Goal: Transaction & Acquisition: Purchase product/service

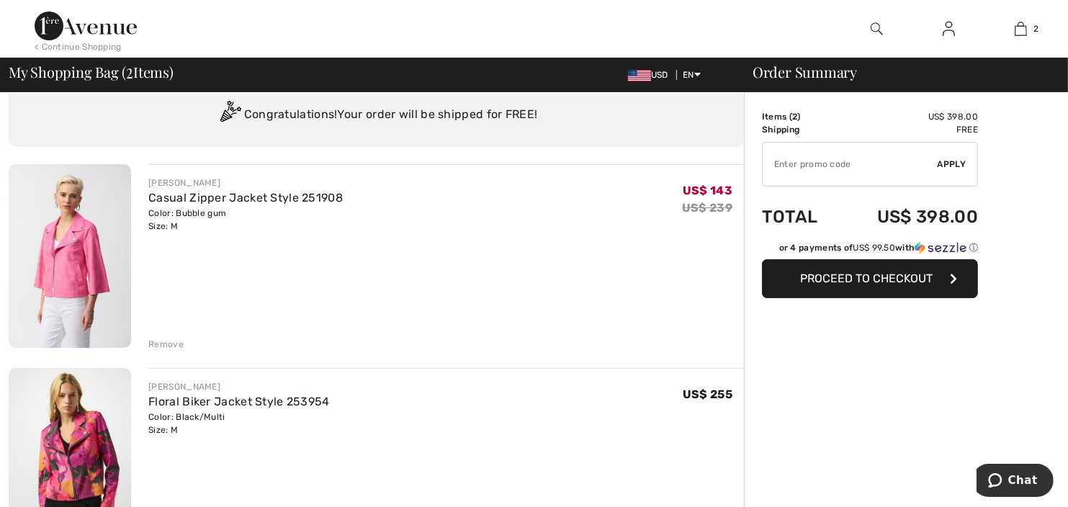
scroll to position [72, 0]
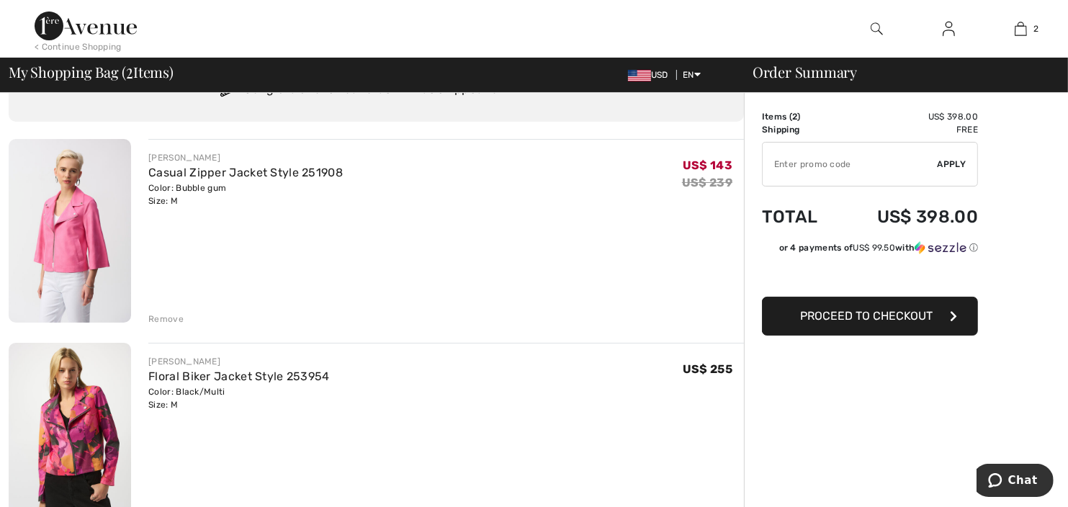
drag, startPoint x: 161, startPoint y: 317, endPoint x: 173, endPoint y: 321, distance: 12.3
click at [165, 317] on div "Remove" at bounding box center [165, 319] width 35 height 13
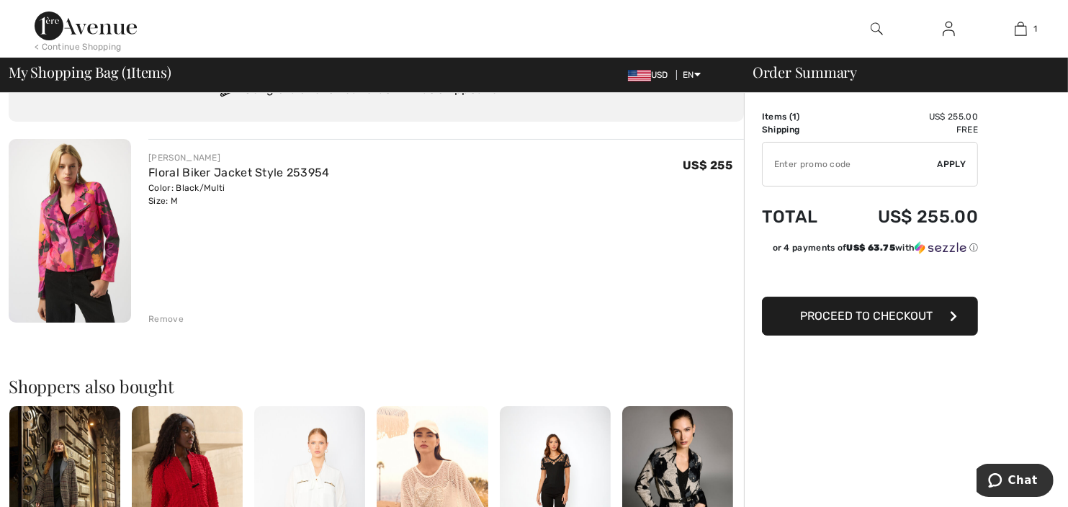
click at [39, 250] on img at bounding box center [70, 231] width 122 height 184
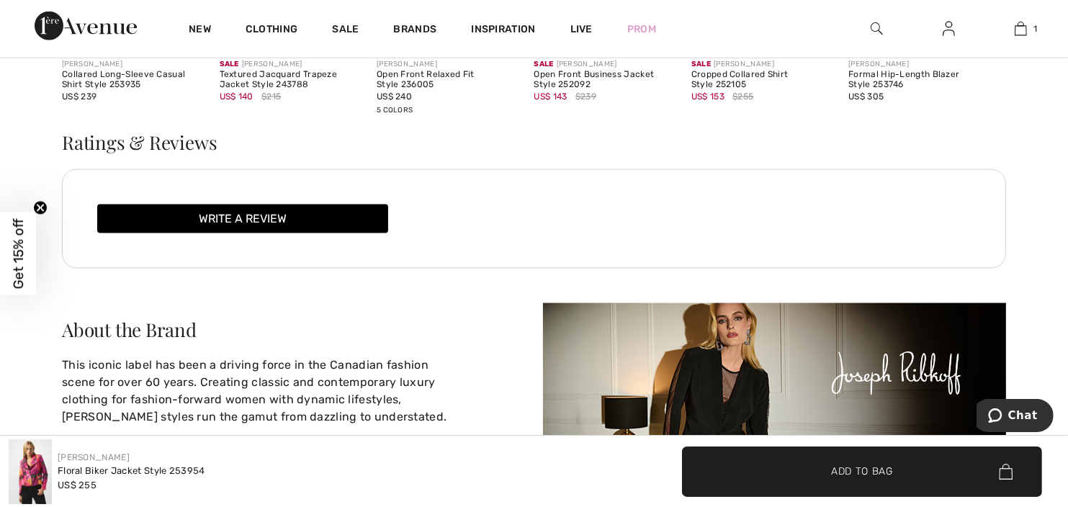
scroll to position [1801, 0]
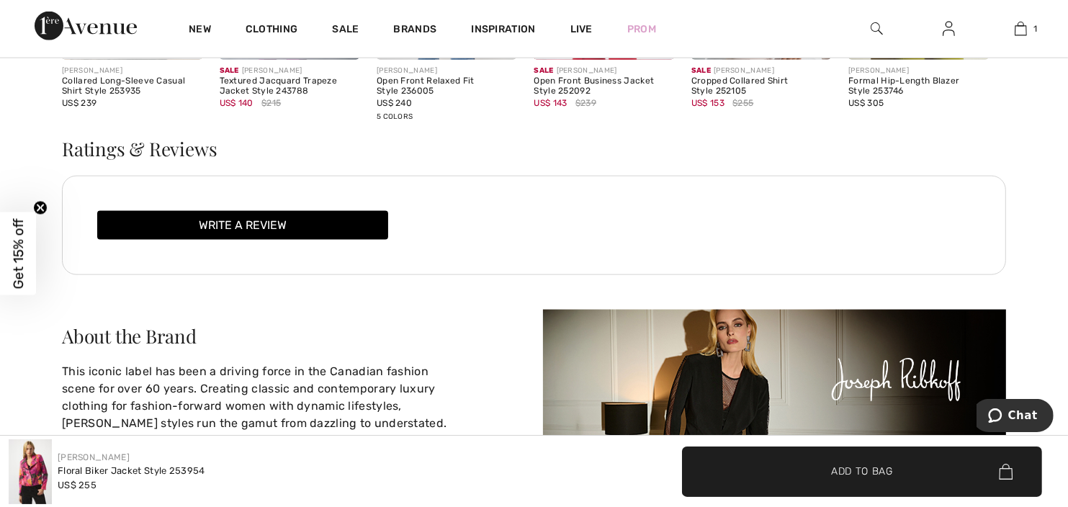
click at [739, 384] on img at bounding box center [774, 380] width 463 height 140
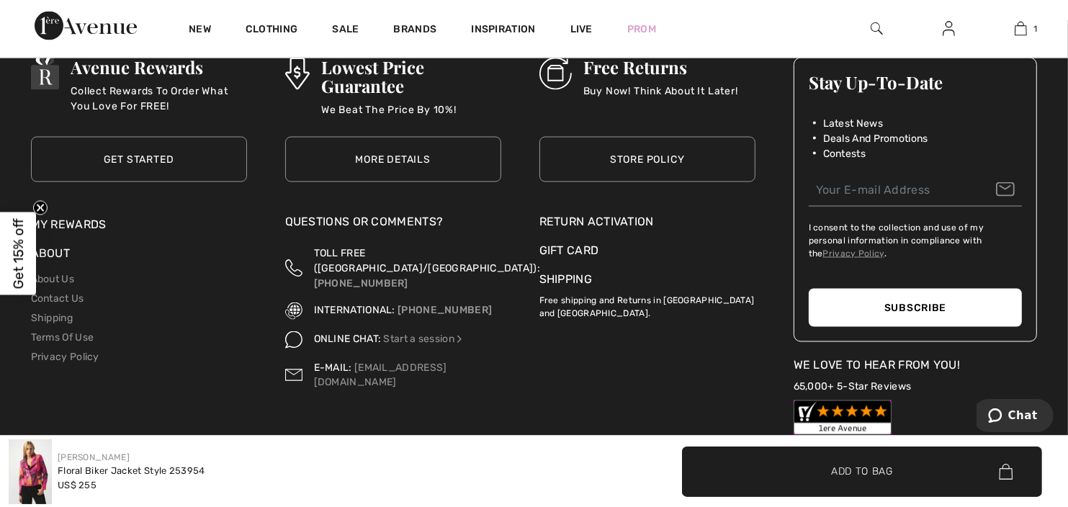
scroll to position [2368, 0]
